Goal: Task Accomplishment & Management: Manage account settings

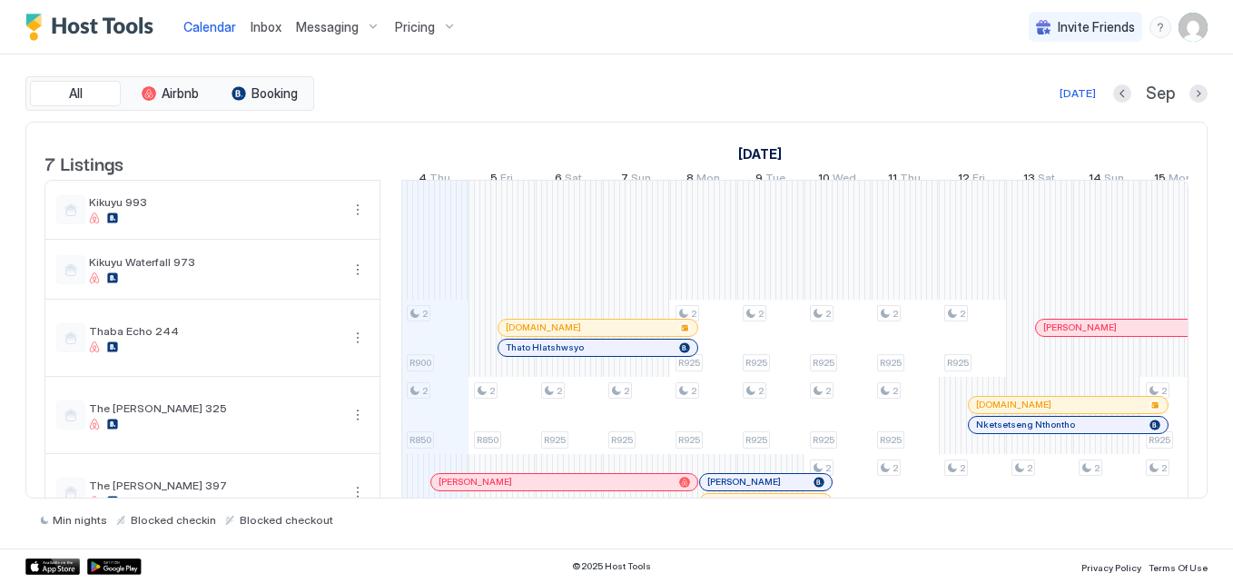
scroll to position [181, 0]
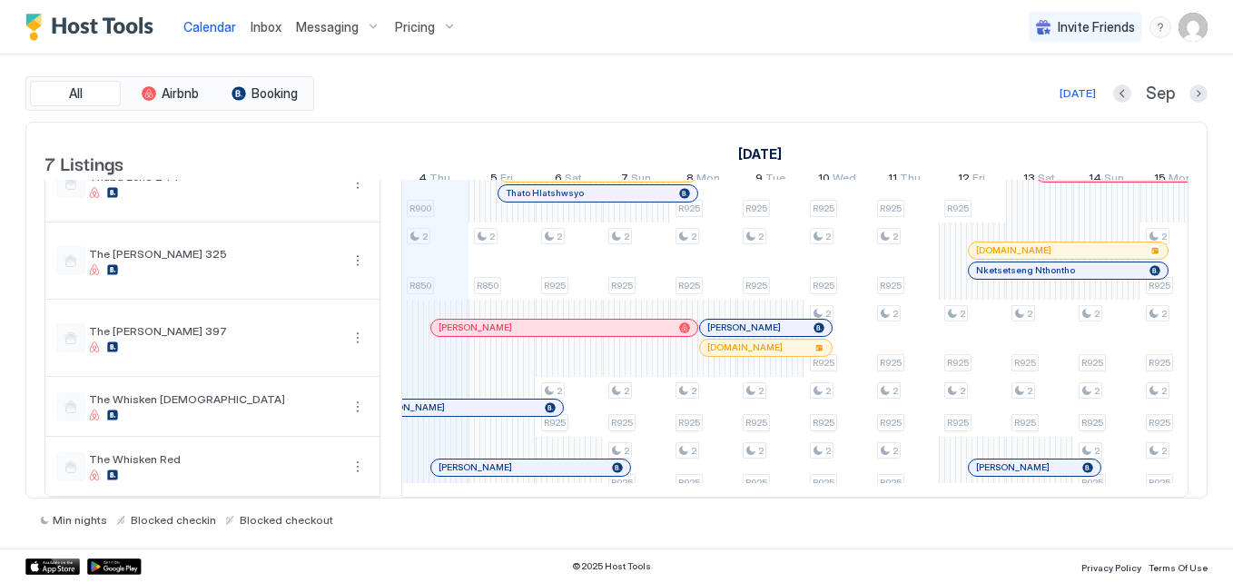
click at [263, 28] on span "Inbox" at bounding box center [266, 26] width 31 height 15
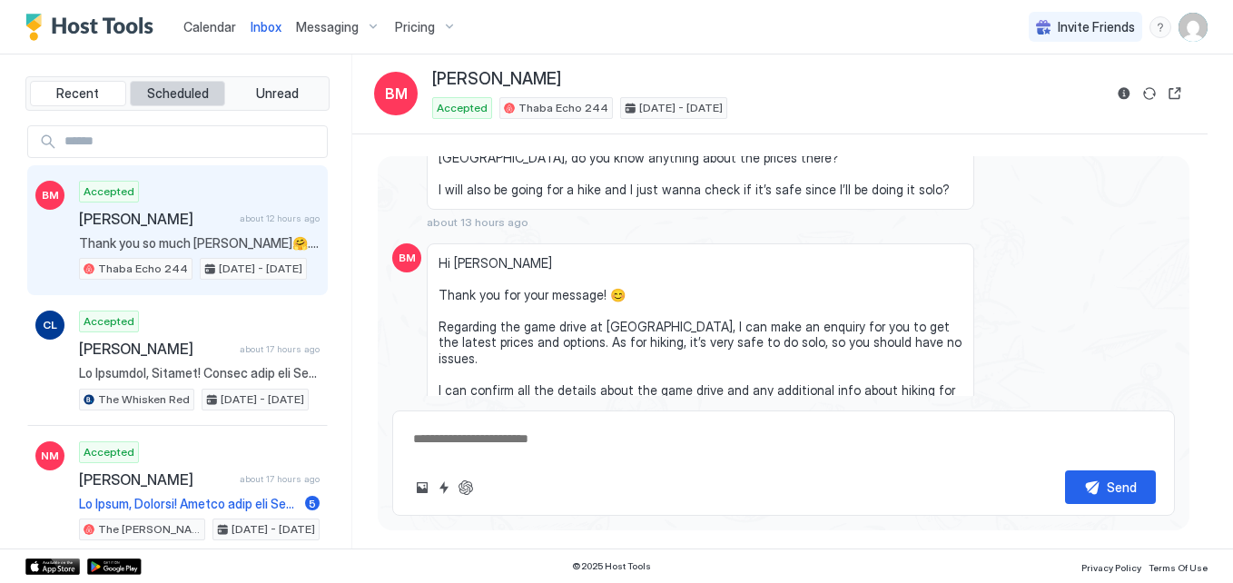
scroll to position [1091, 0]
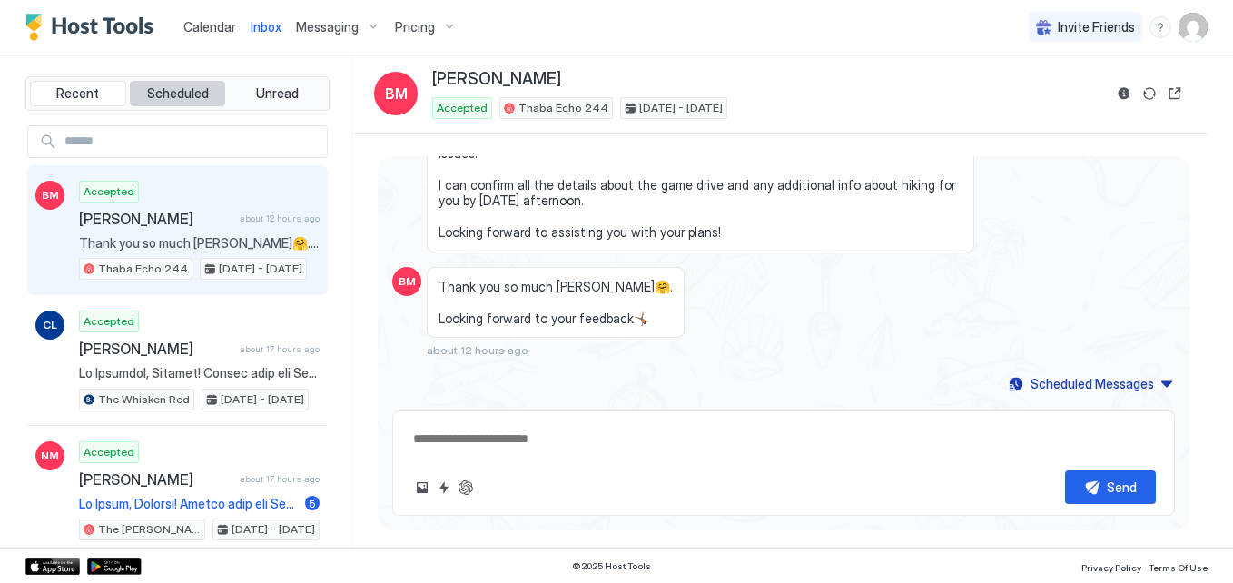
click at [195, 89] on span "Scheduled" at bounding box center [178, 93] width 62 height 16
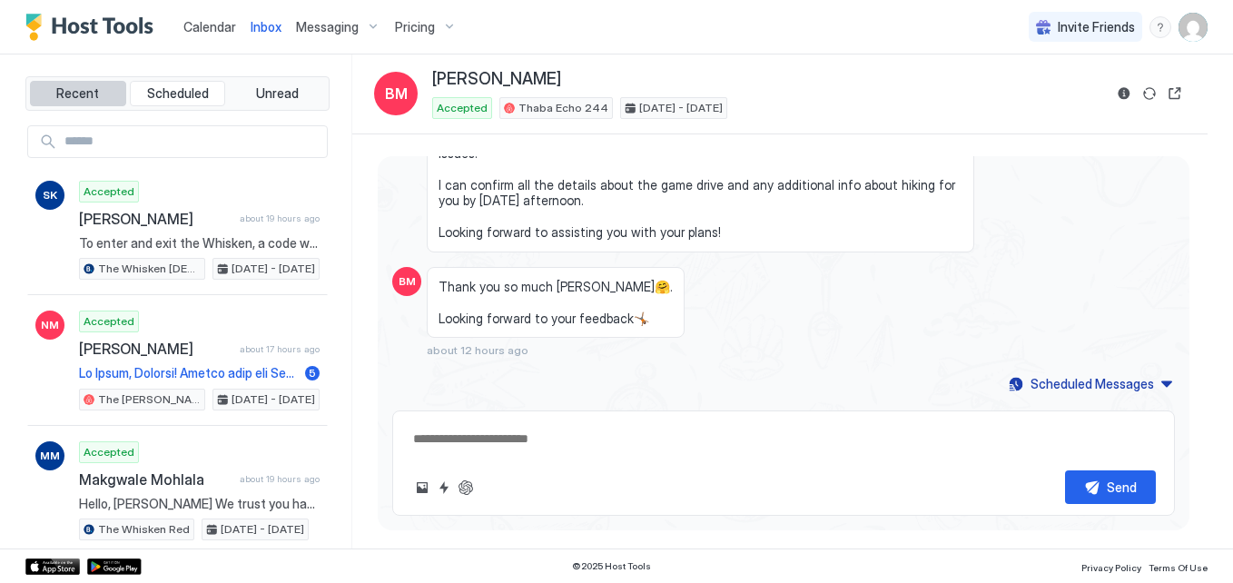
click at [73, 90] on span "Recent" at bounding box center [77, 93] width 43 height 16
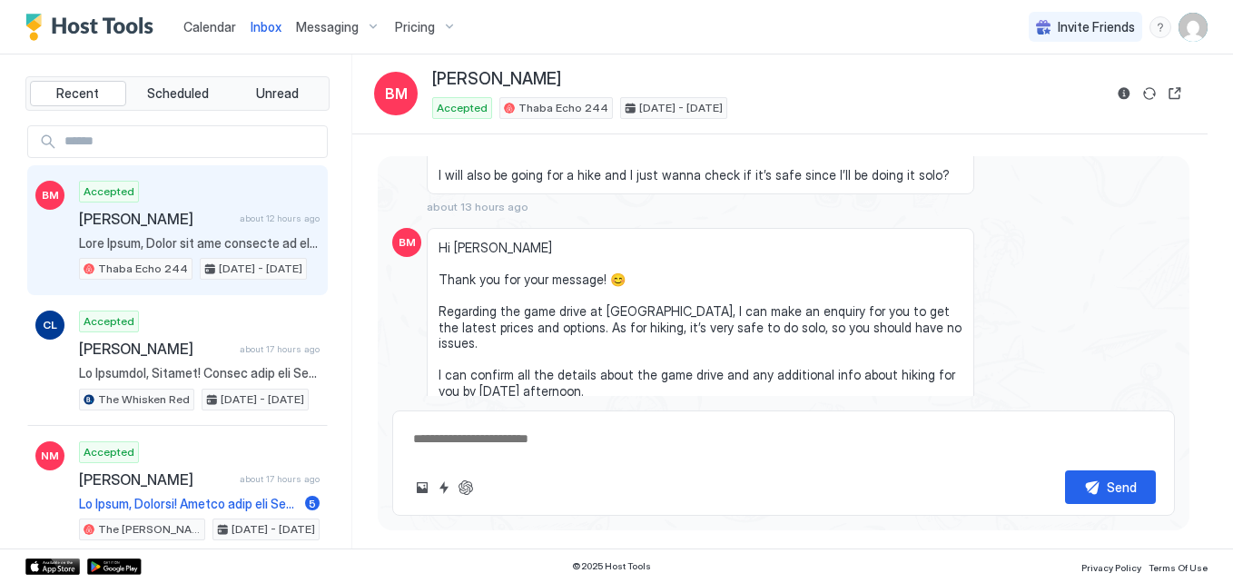
scroll to position [363, 0]
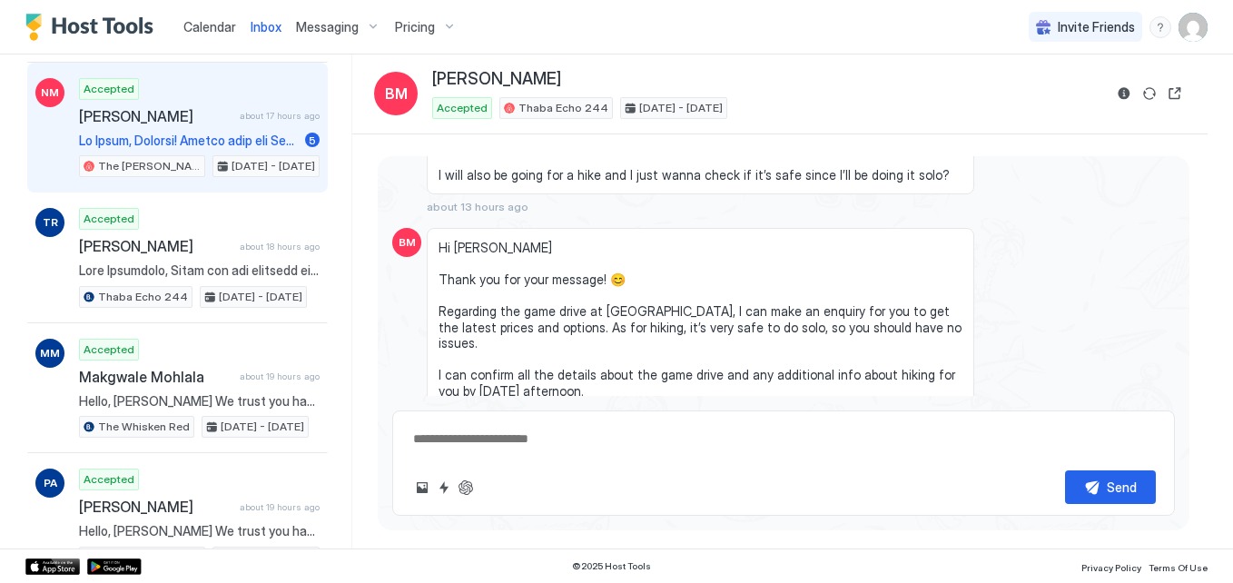
click at [159, 116] on span "[PERSON_NAME]" at bounding box center [155, 116] width 153 height 18
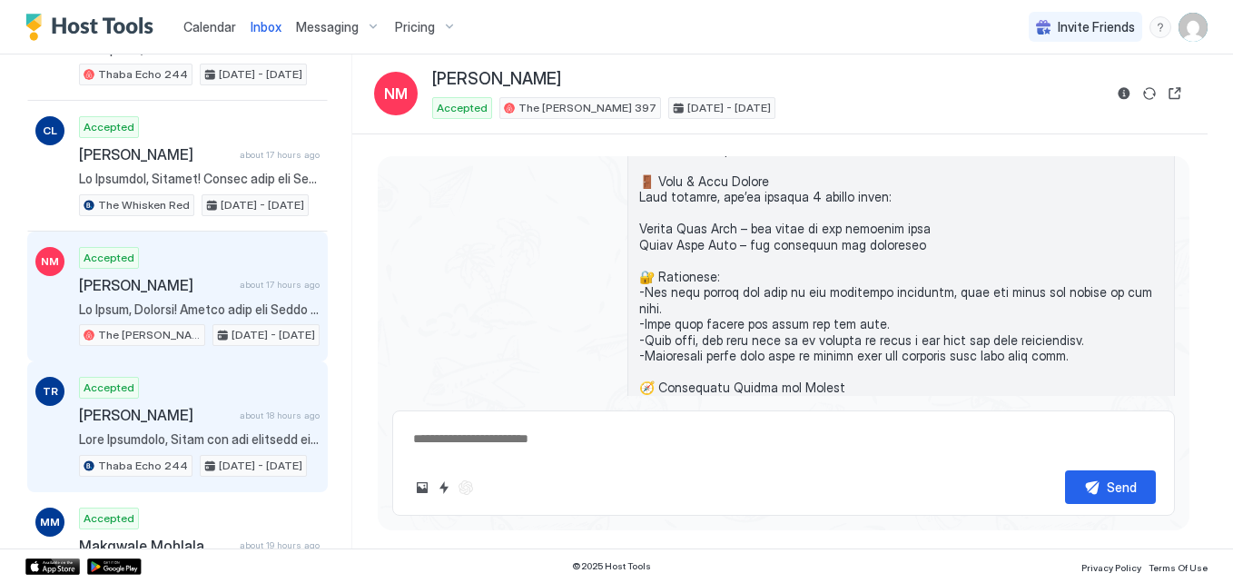
scroll to position [182, 0]
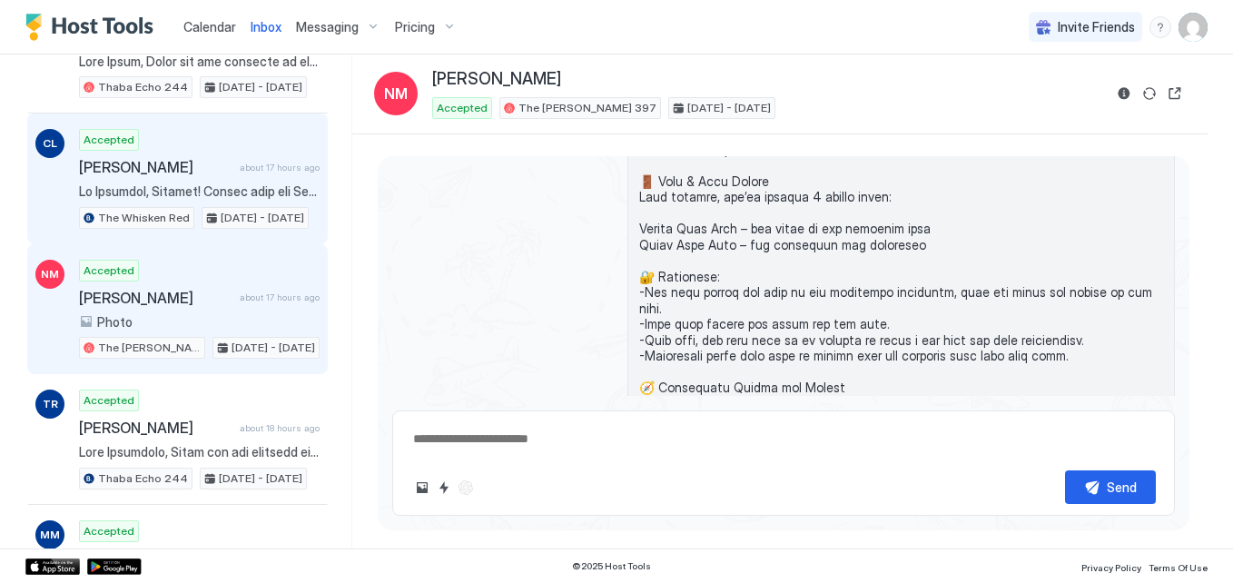
click at [216, 166] on span "[PERSON_NAME]" at bounding box center [155, 167] width 153 height 18
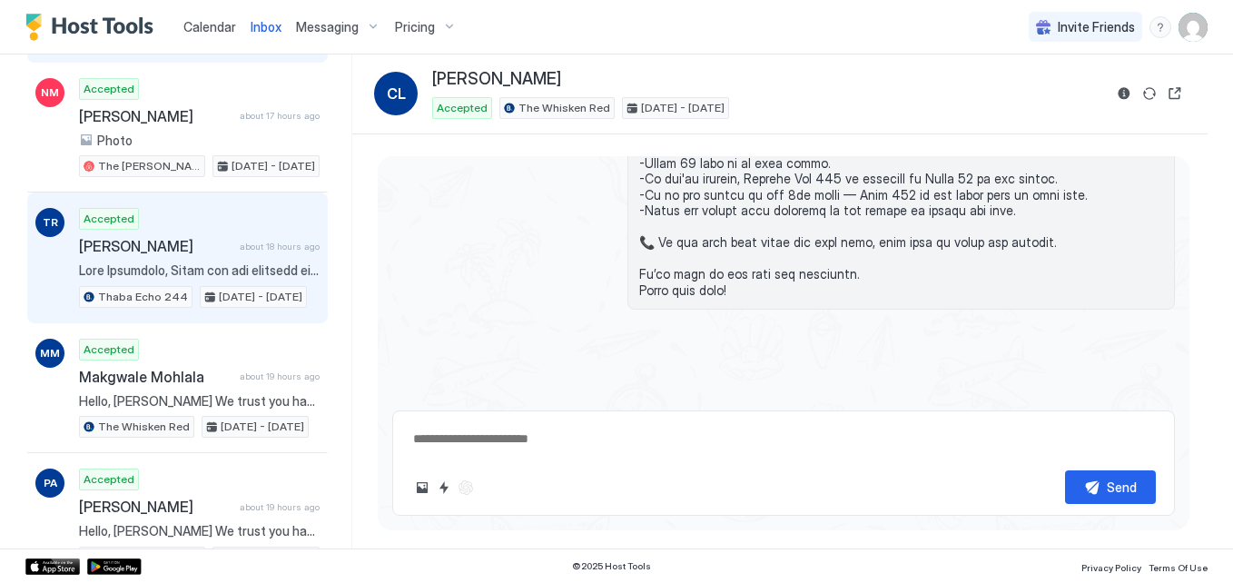
scroll to position [1559, 0]
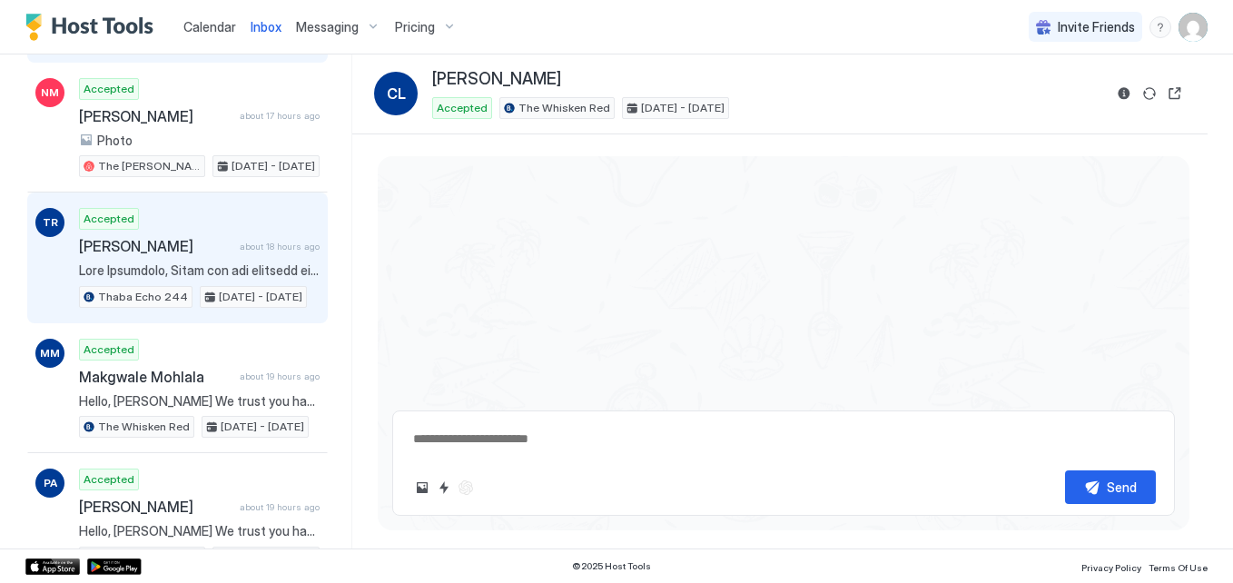
click at [226, 240] on div "[PERSON_NAME] about 18 hours ago" at bounding box center [199, 246] width 241 height 18
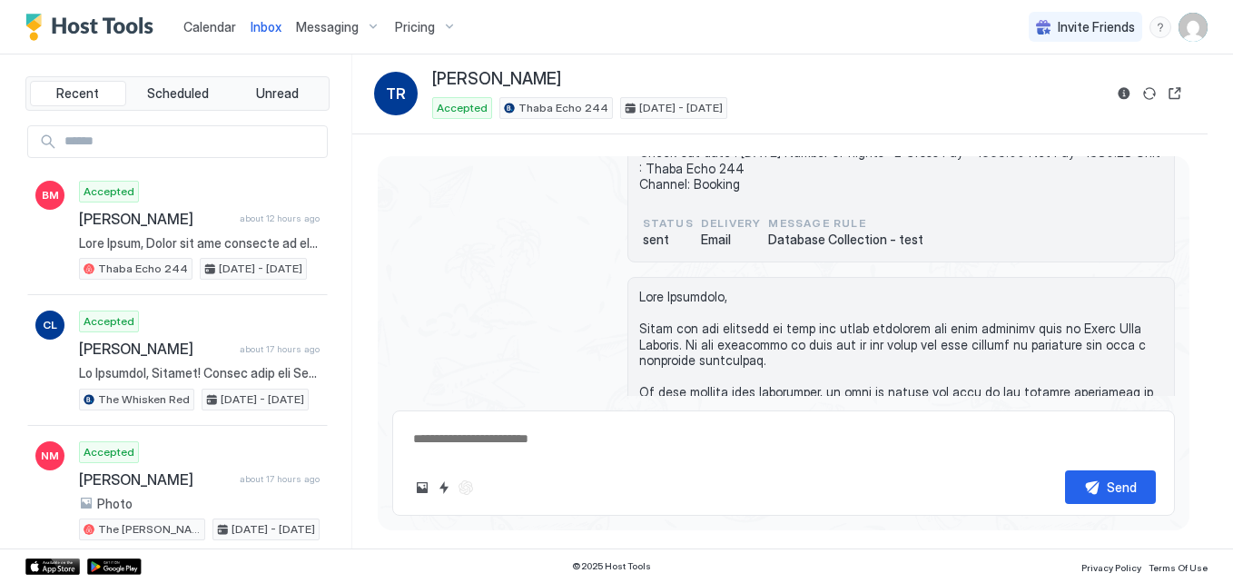
type textarea "*"
click at [427, 22] on span "Pricing" at bounding box center [415, 27] width 40 height 16
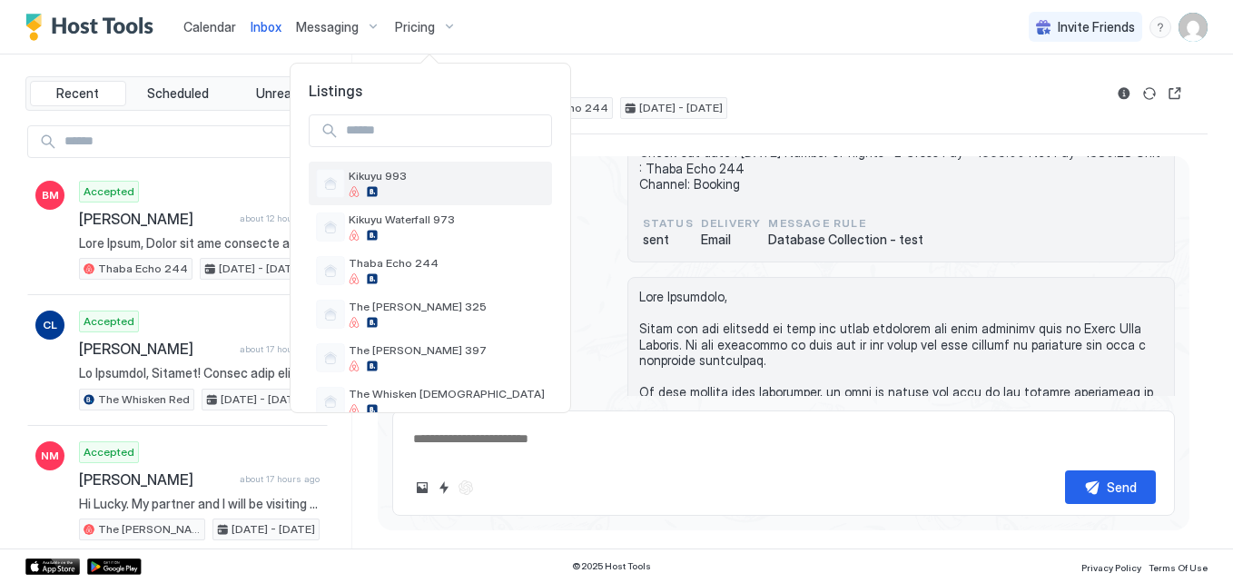
click at [396, 191] on div at bounding box center [447, 191] width 196 height 11
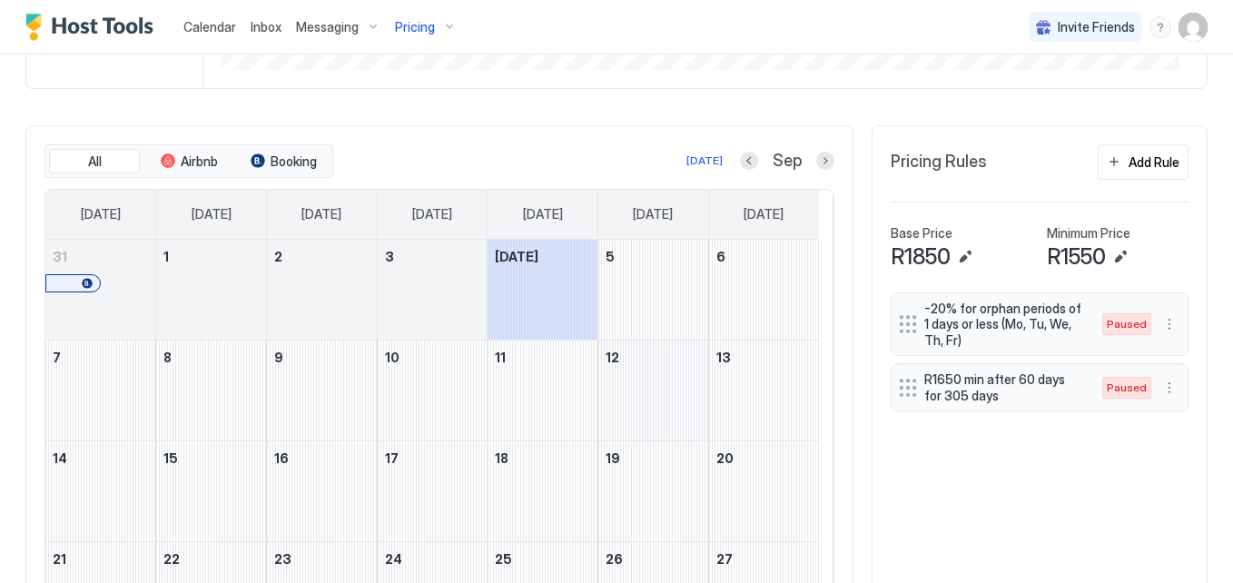
scroll to position [545, 0]
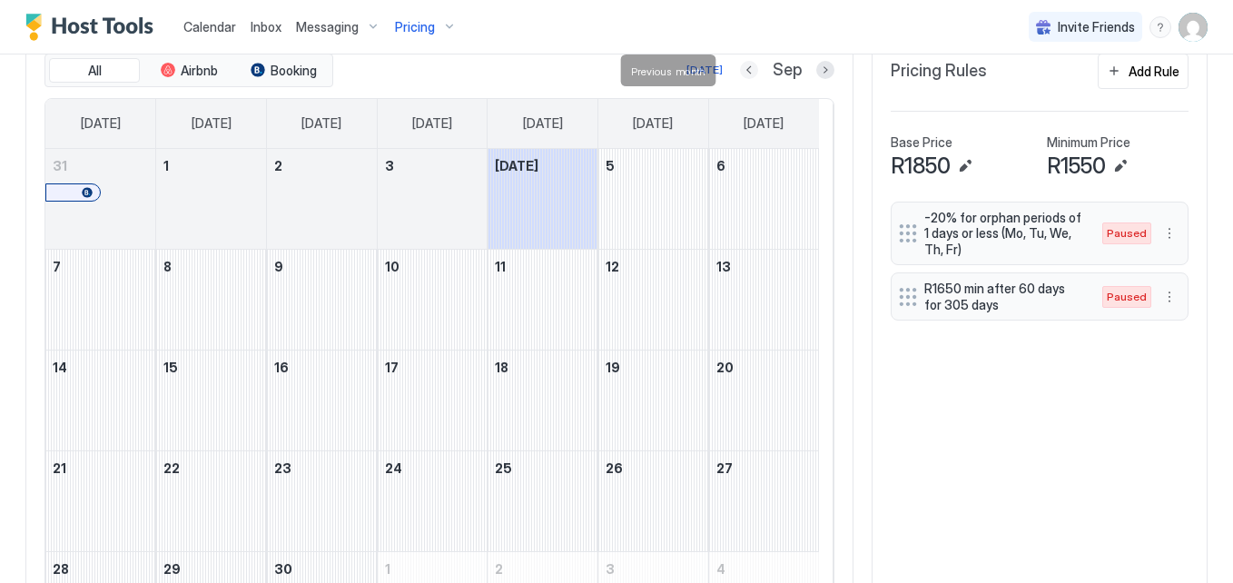
click at [740, 74] on button "Previous month" at bounding box center [749, 70] width 18 height 18
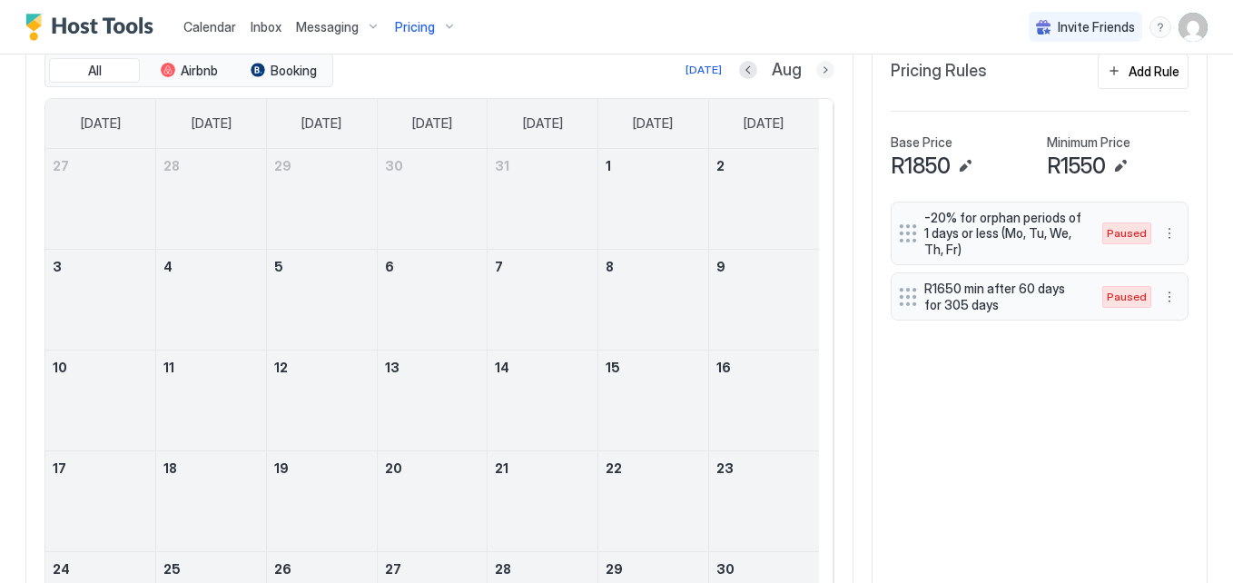
click at [816, 75] on button "Next month" at bounding box center [825, 70] width 18 height 18
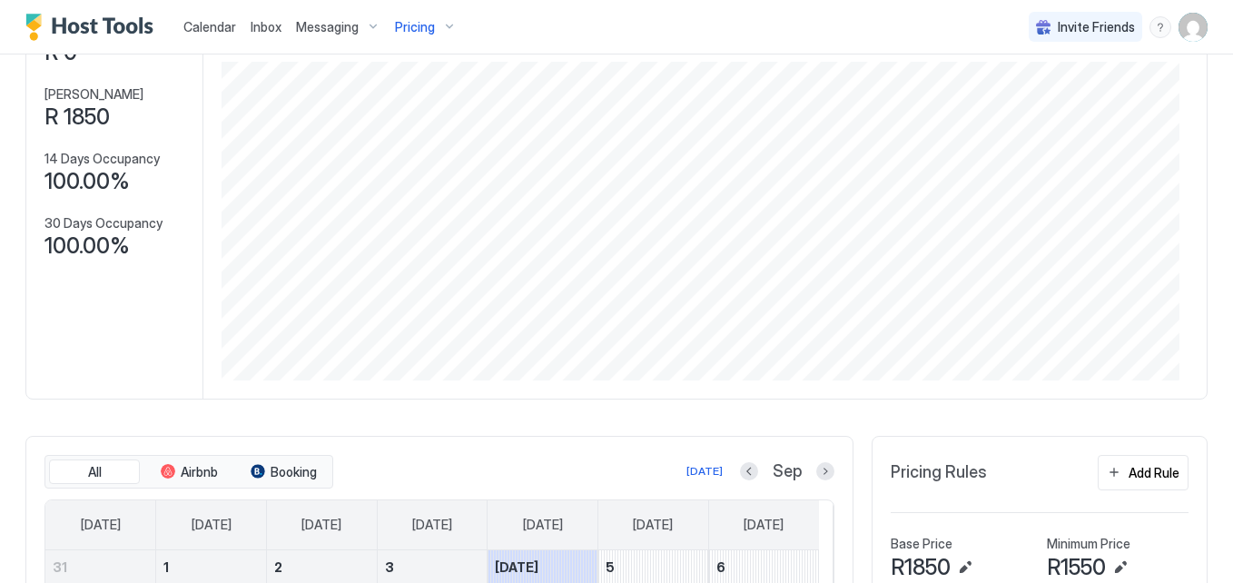
scroll to position [0, 0]
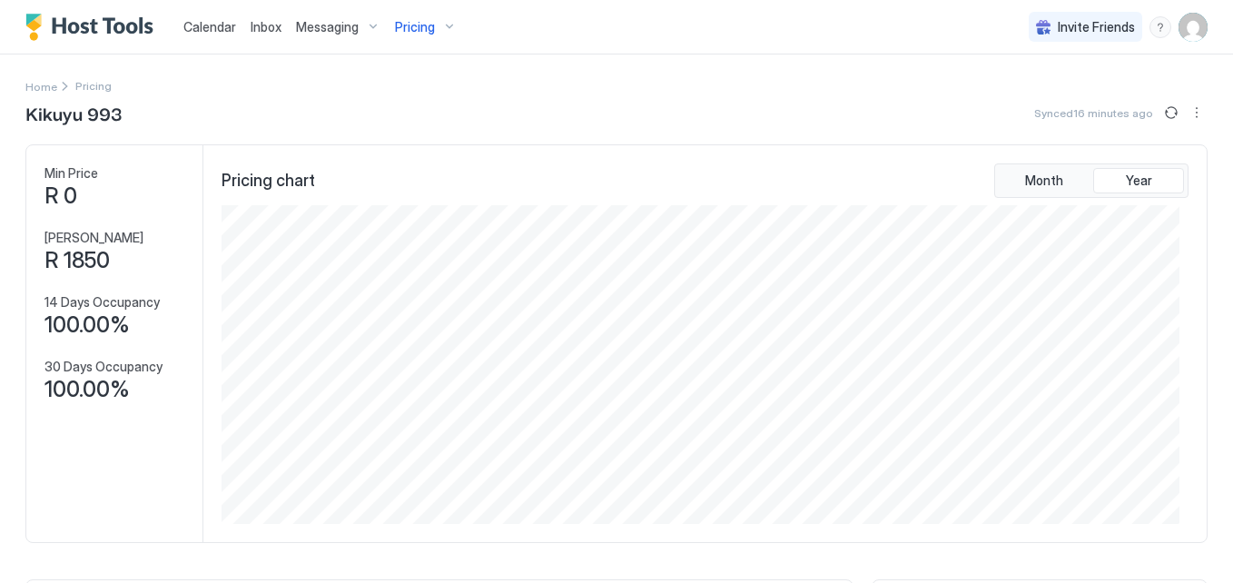
drag, startPoint x: 1194, startPoint y: 104, endPoint x: 1186, endPoint y: 113, distance: 11.6
click at [1186, 113] on button "More options" at bounding box center [1197, 113] width 22 height 22
click at [1048, 171] on div at bounding box center [616, 291] width 1233 height 583
click at [1044, 174] on div at bounding box center [616, 291] width 1233 height 583
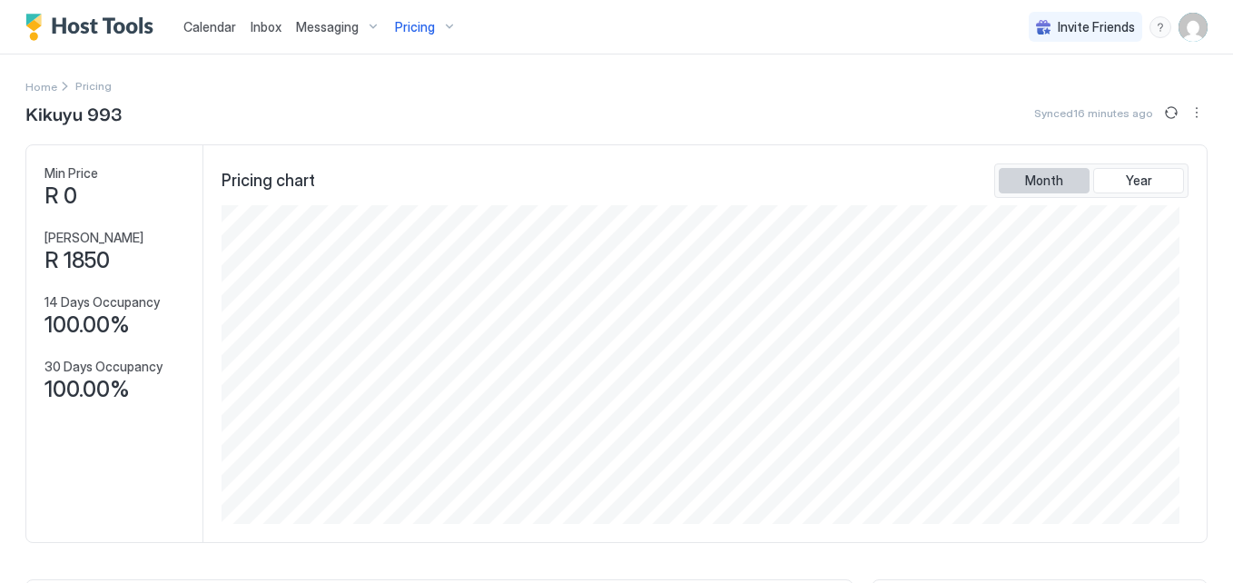
click at [1041, 182] on span "Month" at bounding box center [1044, 181] width 38 height 16
click at [1102, 184] on button "Year" at bounding box center [1138, 180] width 91 height 25
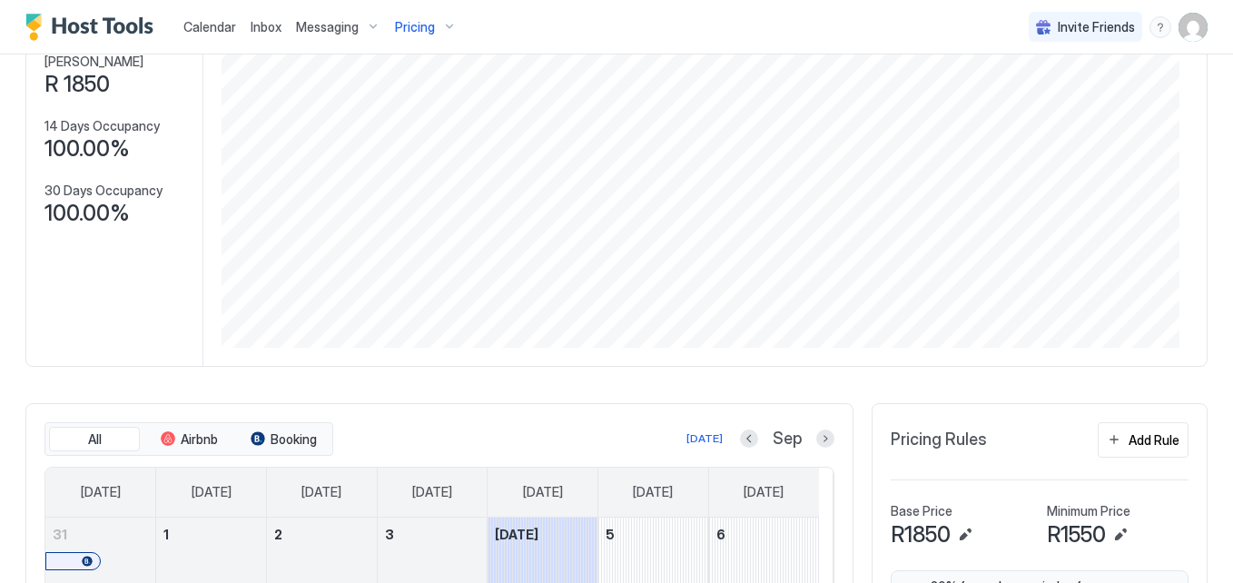
scroll to position [0, 0]
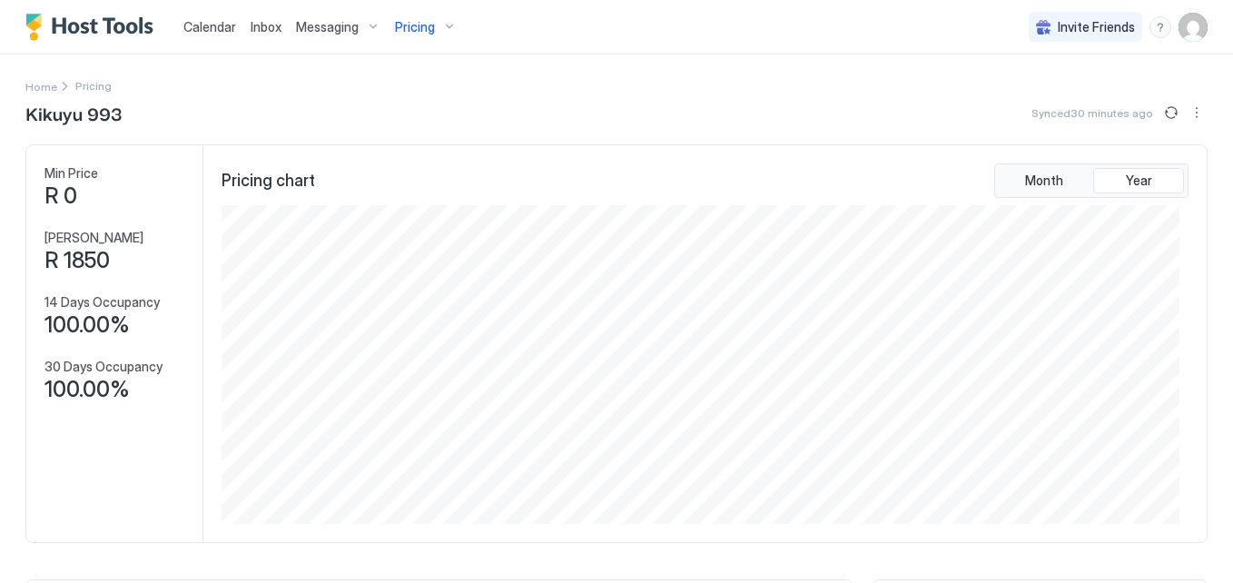
click at [228, 26] on span "Calendar" at bounding box center [209, 26] width 53 height 15
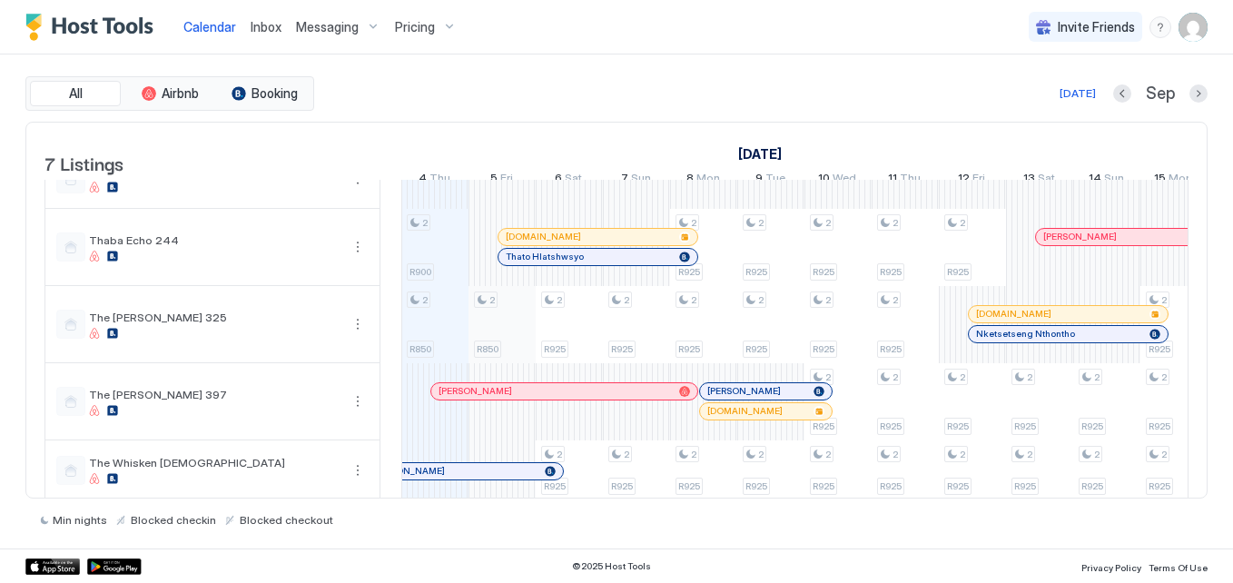
scroll to position [181, 0]
